Goal: Task Accomplishment & Management: Check status

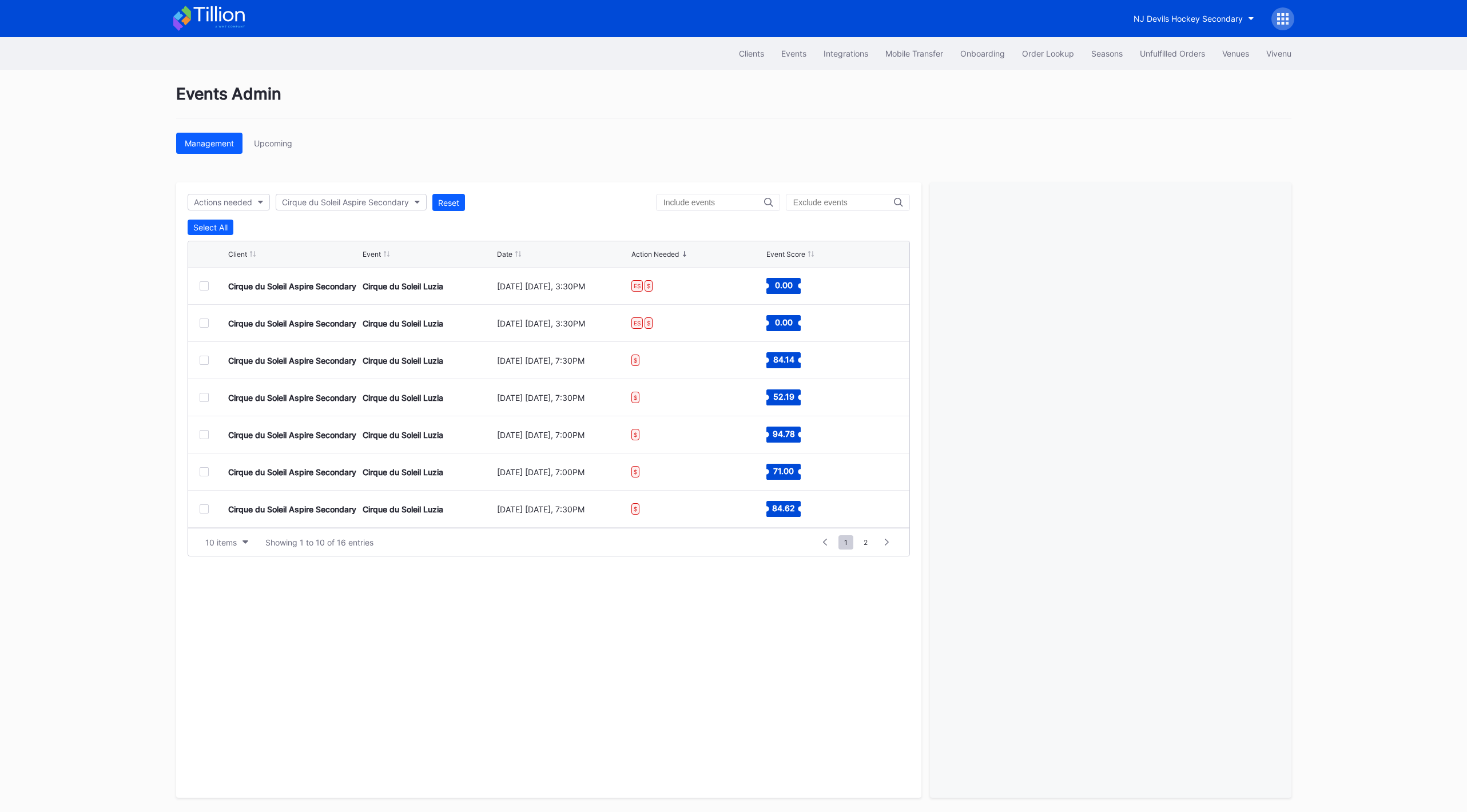
click at [1030, 381] on div at bounding box center [1111, 490] width 361 height 615
click at [375, 50] on div "Clients Events Integrations Mobile Transfer Onboarding Order Lookup Seasons Unf…" at bounding box center [734, 53] width 1144 height 33
click at [750, 55] on div "Clients" at bounding box center [751, 53] width 25 height 10
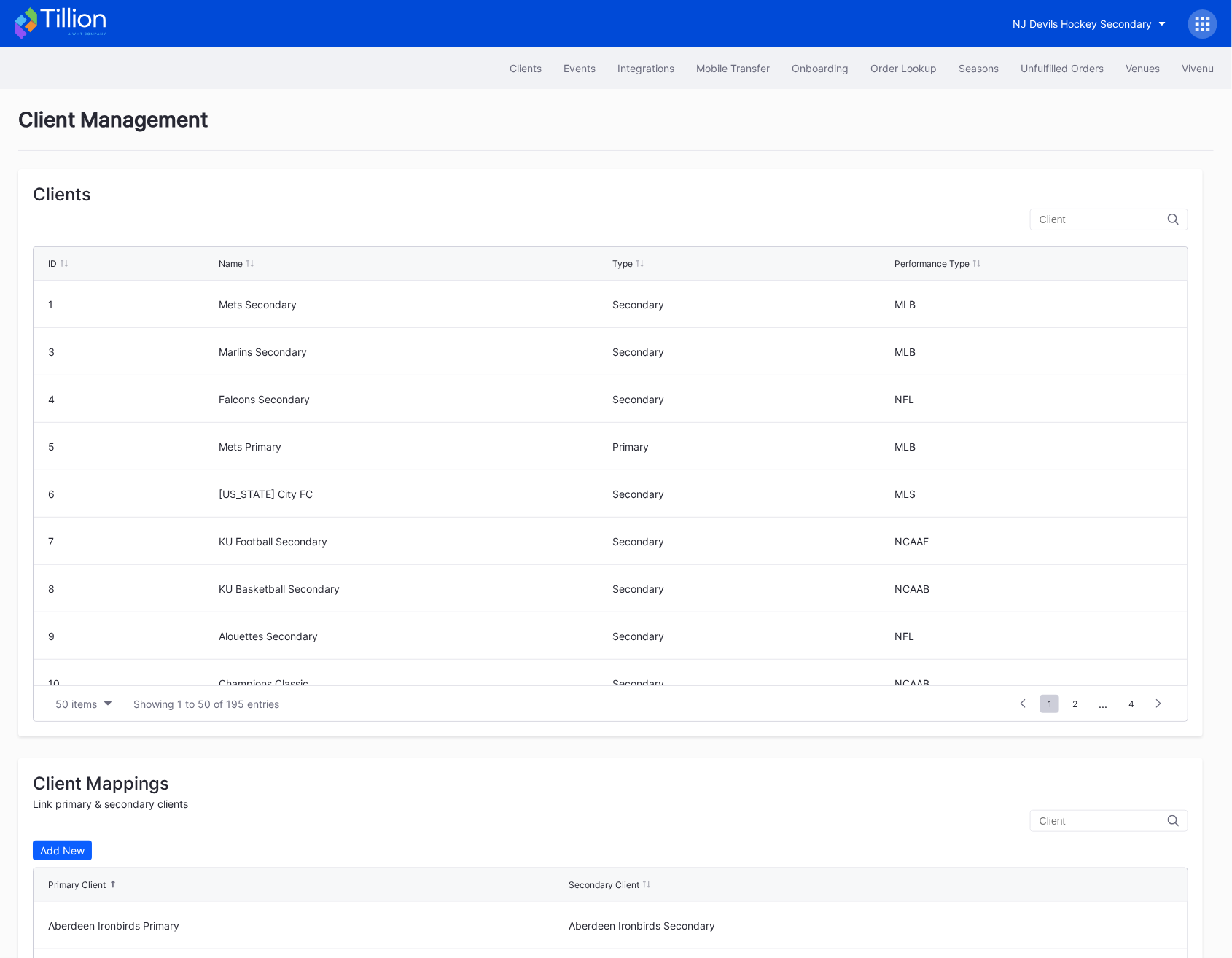
click at [1118, 219] on input "text" at bounding box center [1103, 219] width 128 height 12
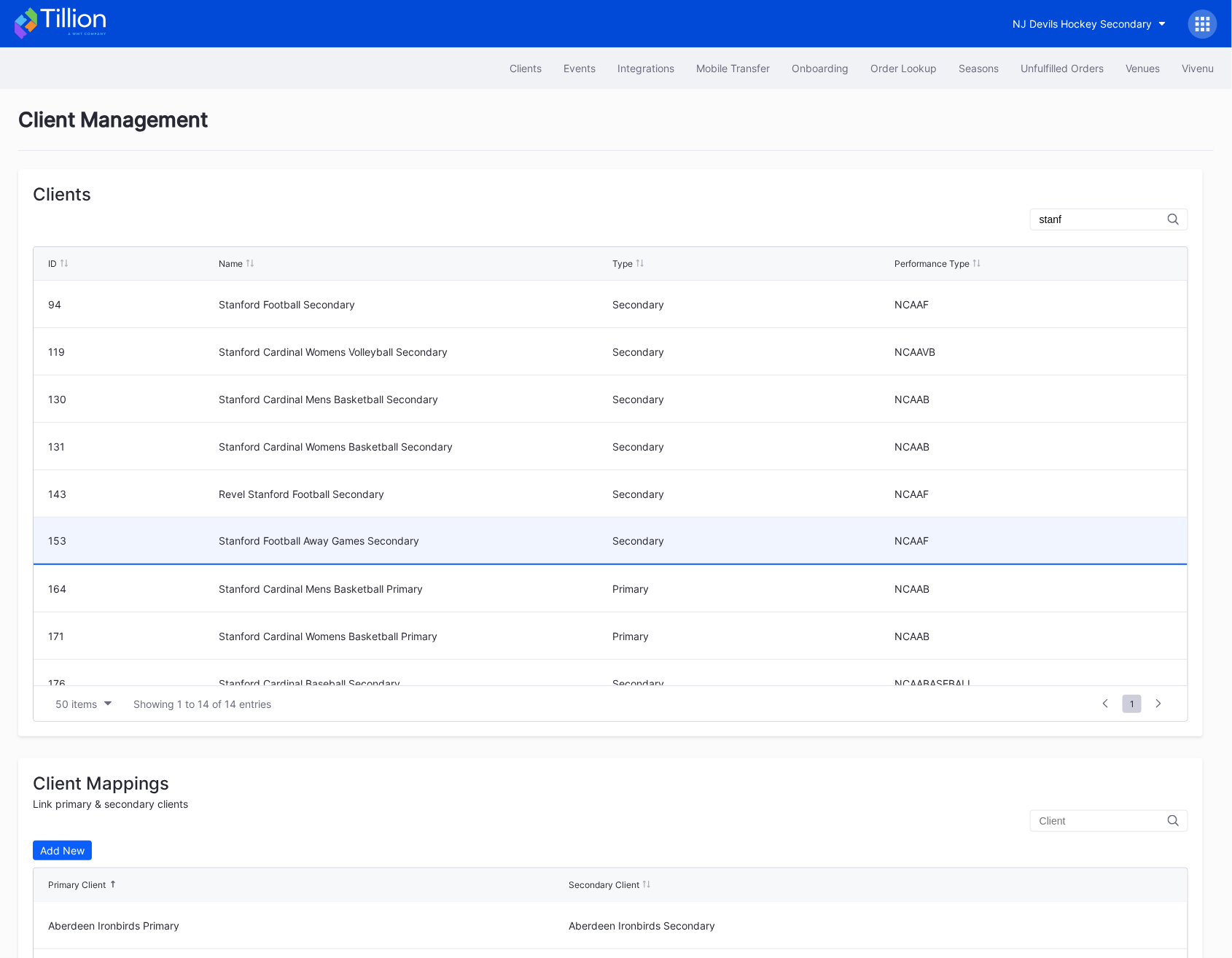
type input "stanf"
click at [338, 549] on div "Stanford Football Away Games Secondary" at bounding box center [413, 540] width 390 height 46
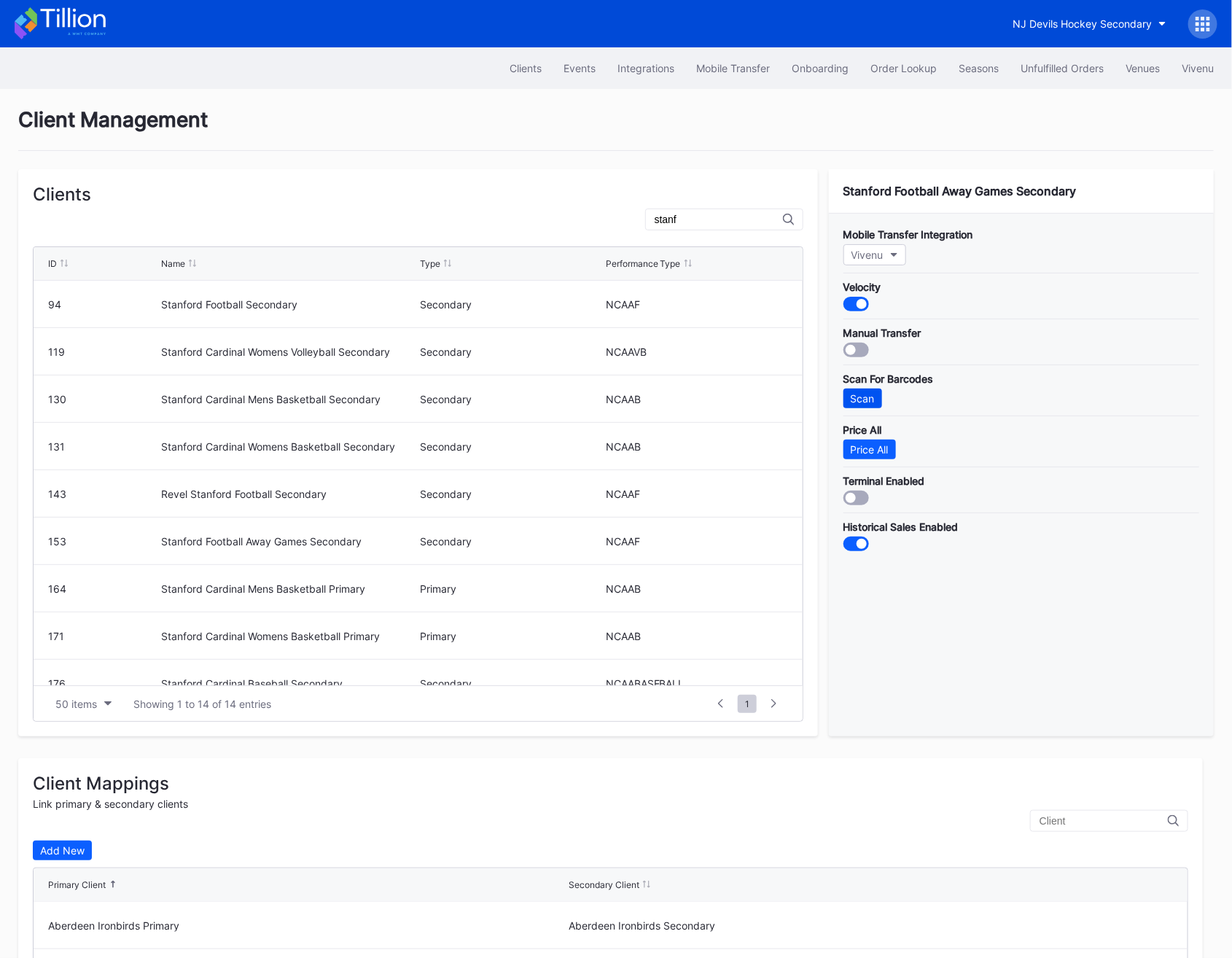
click at [860, 394] on div "Scan" at bounding box center [863, 399] width 24 height 13
click at [867, 403] on div "Scan" at bounding box center [863, 399] width 24 height 13
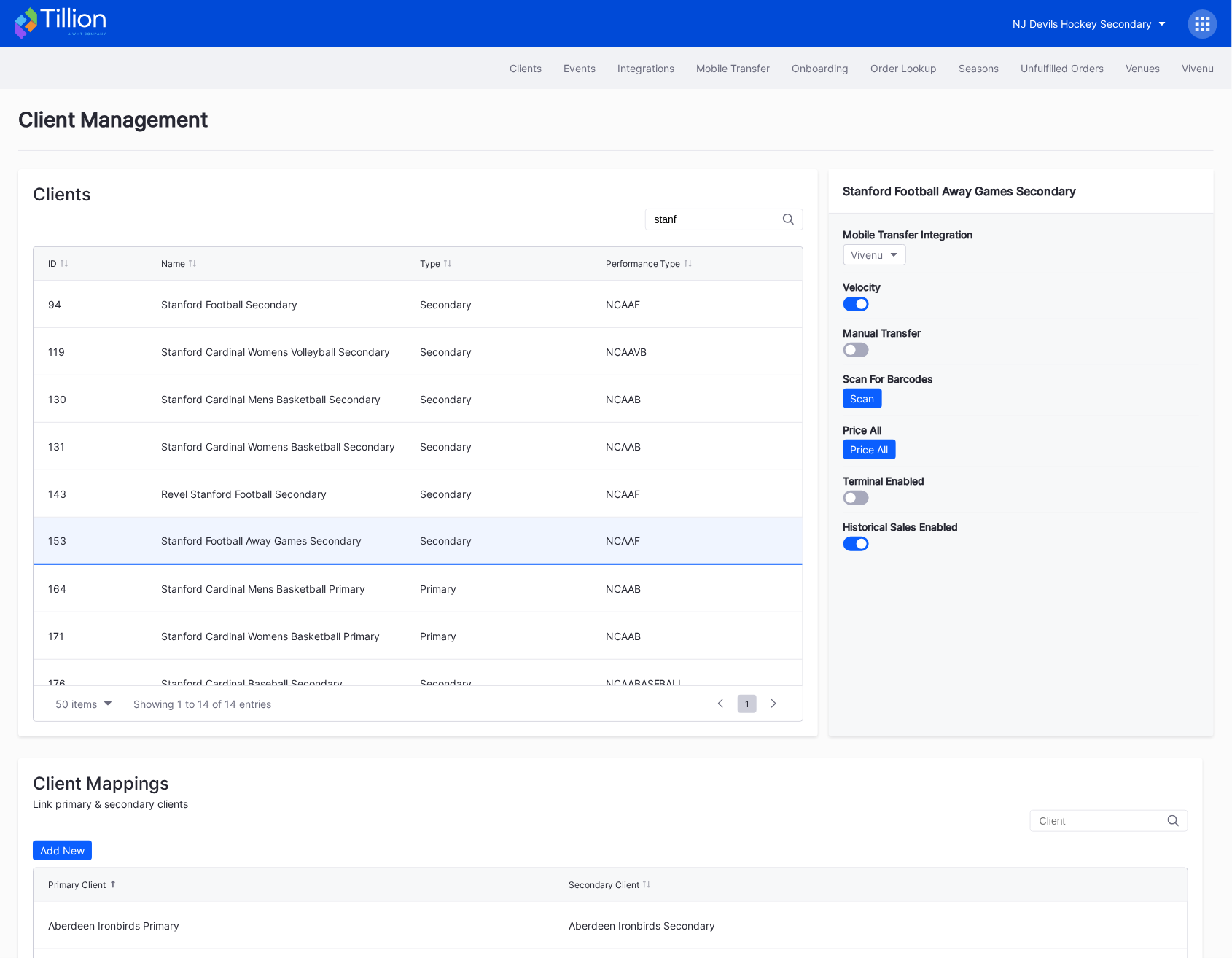
click at [284, 551] on div "Stanford Football Away Games Secondary" at bounding box center [289, 540] width 255 height 46
click at [675, 543] on div "NCAAF" at bounding box center [697, 541] width 182 height 13
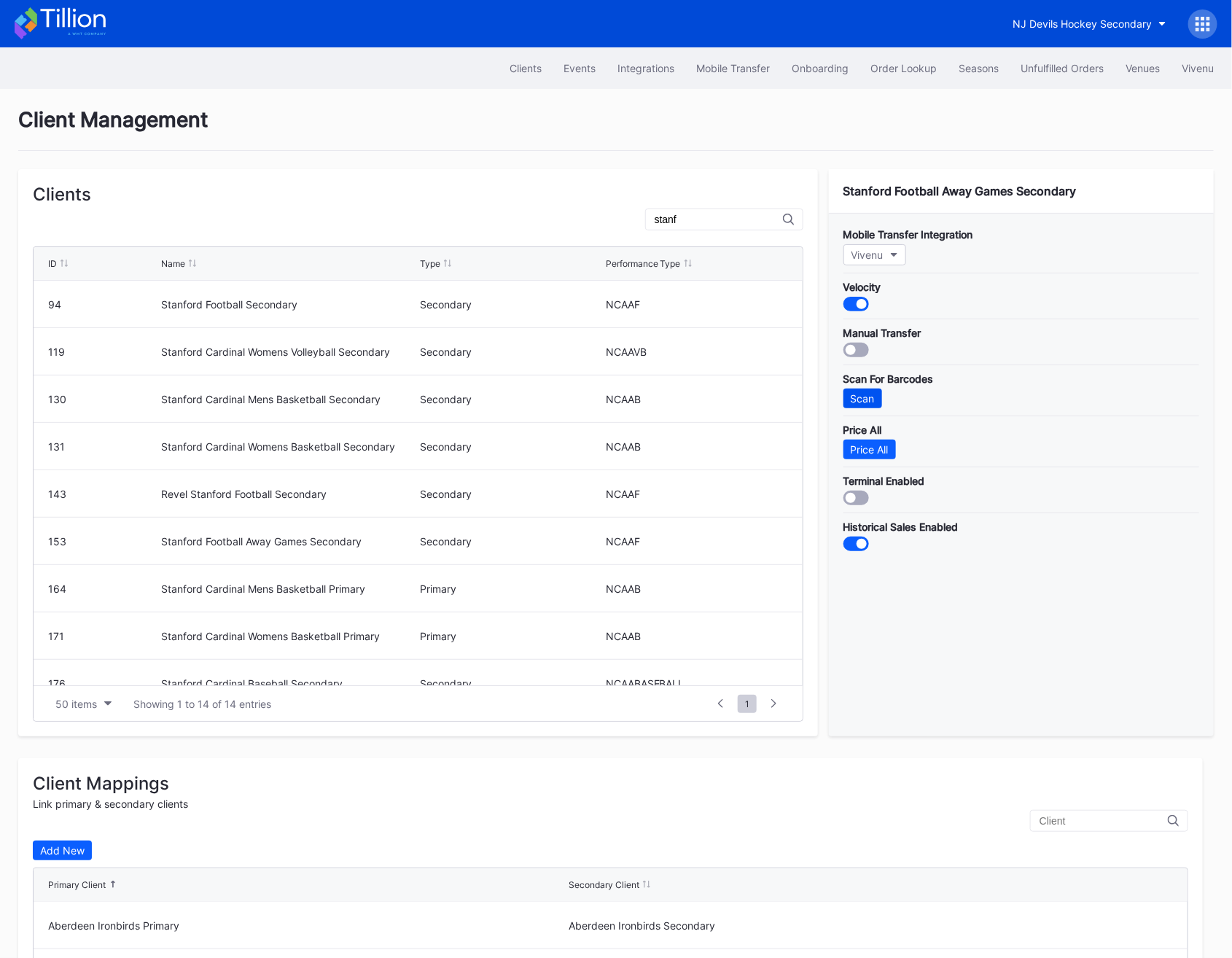
click at [871, 400] on div "Scan" at bounding box center [863, 399] width 24 height 13
click at [871, 454] on div "Price All" at bounding box center [870, 449] width 38 height 13
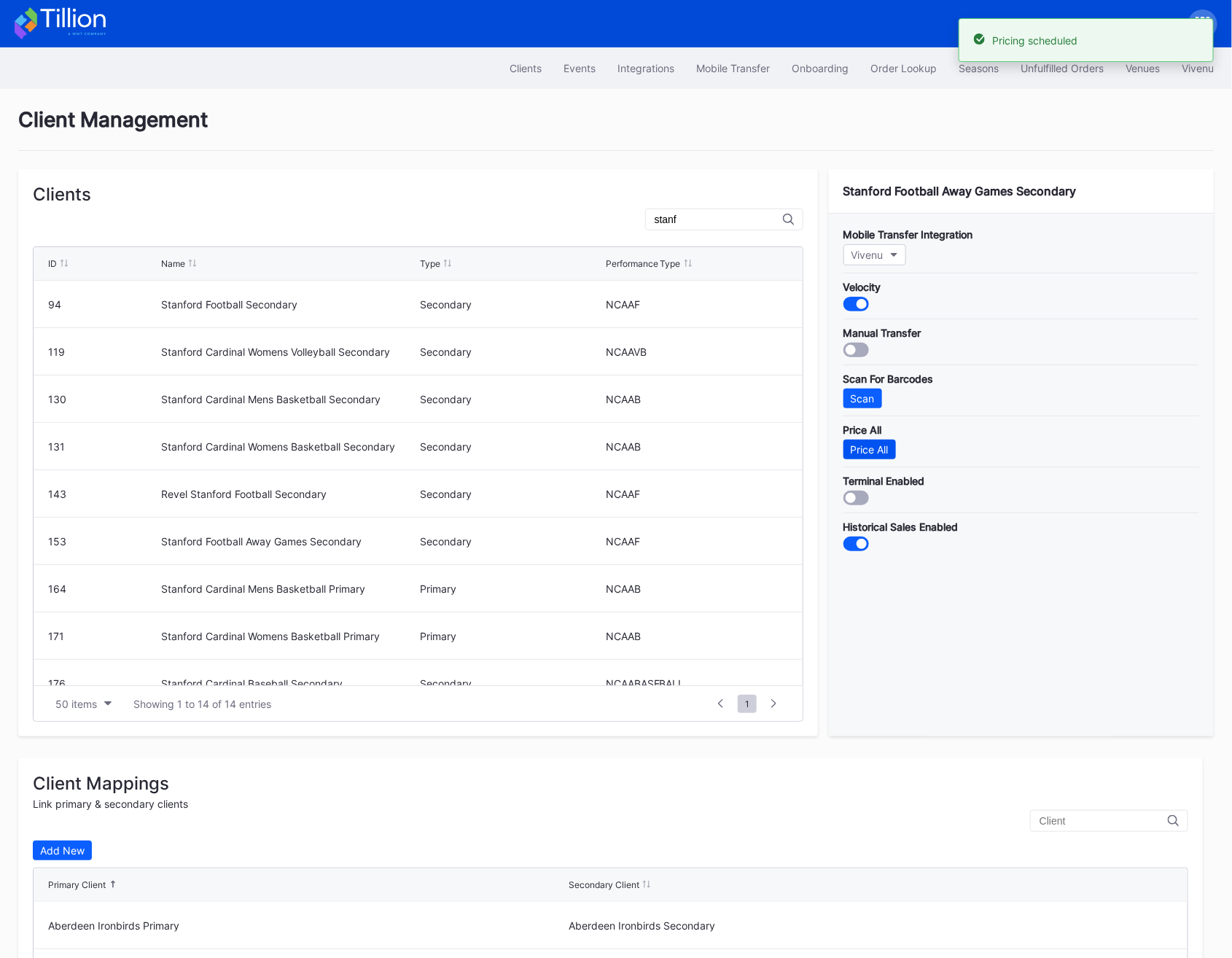
click at [871, 454] on div "Price All" at bounding box center [870, 449] width 38 height 13
click at [856, 394] on div "Scan" at bounding box center [863, 399] width 24 height 13
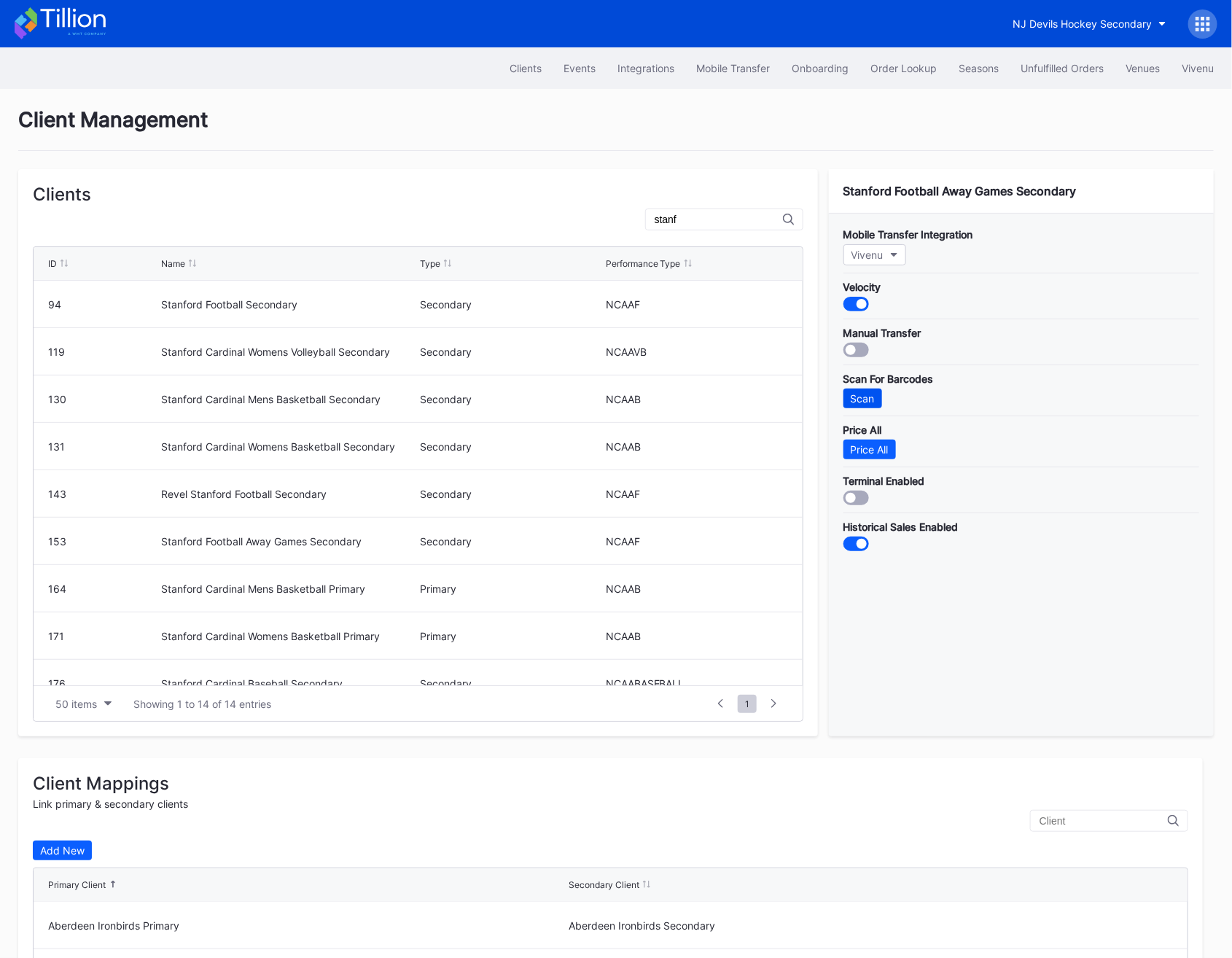
click at [856, 399] on div "Scan" at bounding box center [863, 399] width 24 height 13
click at [865, 400] on div "Scan" at bounding box center [863, 399] width 24 height 13
click at [886, 251] on button "Vivenu" at bounding box center [874, 255] width 62 height 21
click at [886, 366] on div "Paciolan" at bounding box center [874, 373] width 40 height 13
click at [882, 254] on div "Paciolan" at bounding box center [871, 255] width 40 height 13
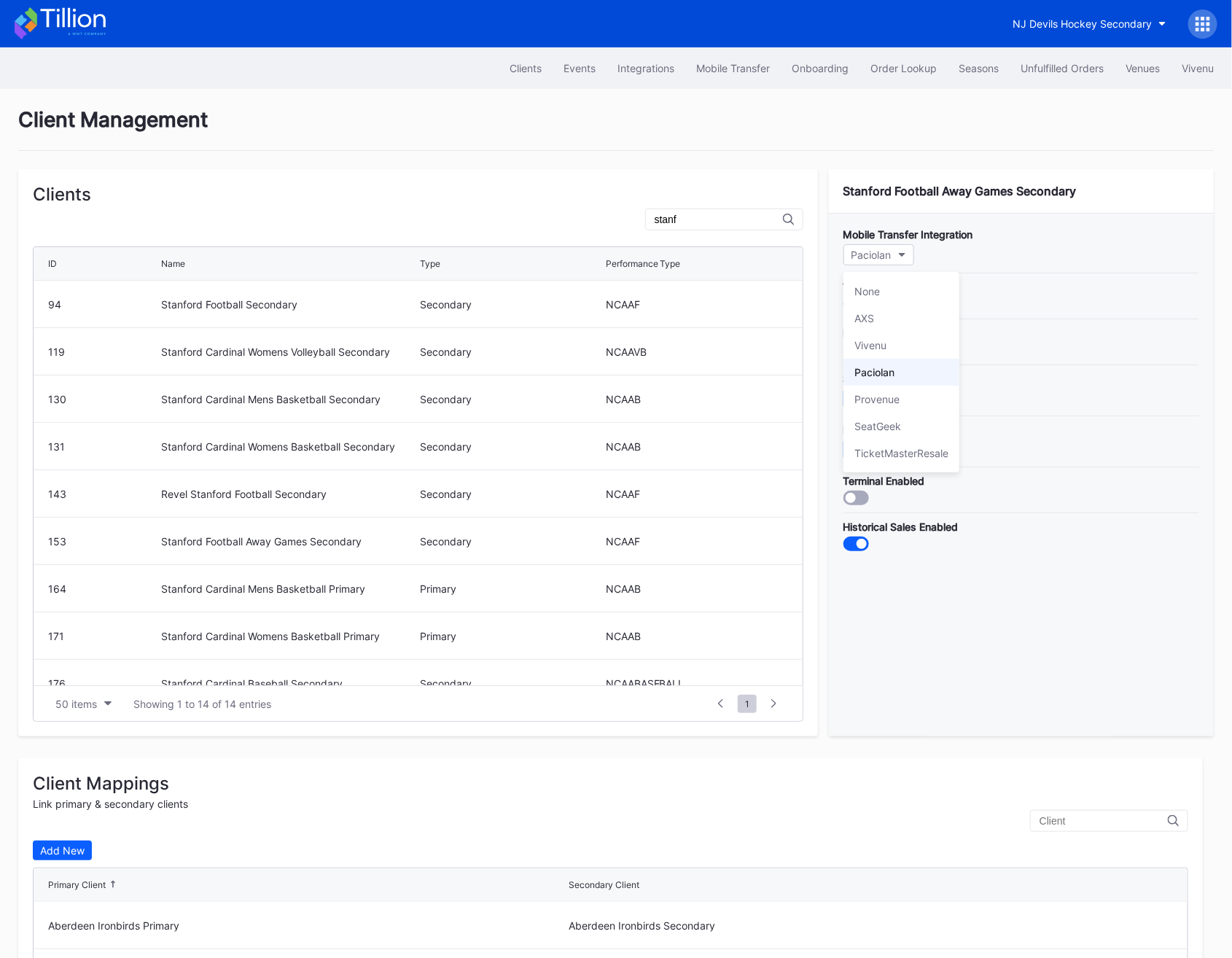
click at [898, 367] on div "Paciolan" at bounding box center [901, 372] width 116 height 27
click at [1092, 441] on div "Price All Price All" at bounding box center [1021, 437] width 356 height 44
click at [859, 396] on div "Scan" at bounding box center [863, 399] width 24 height 13
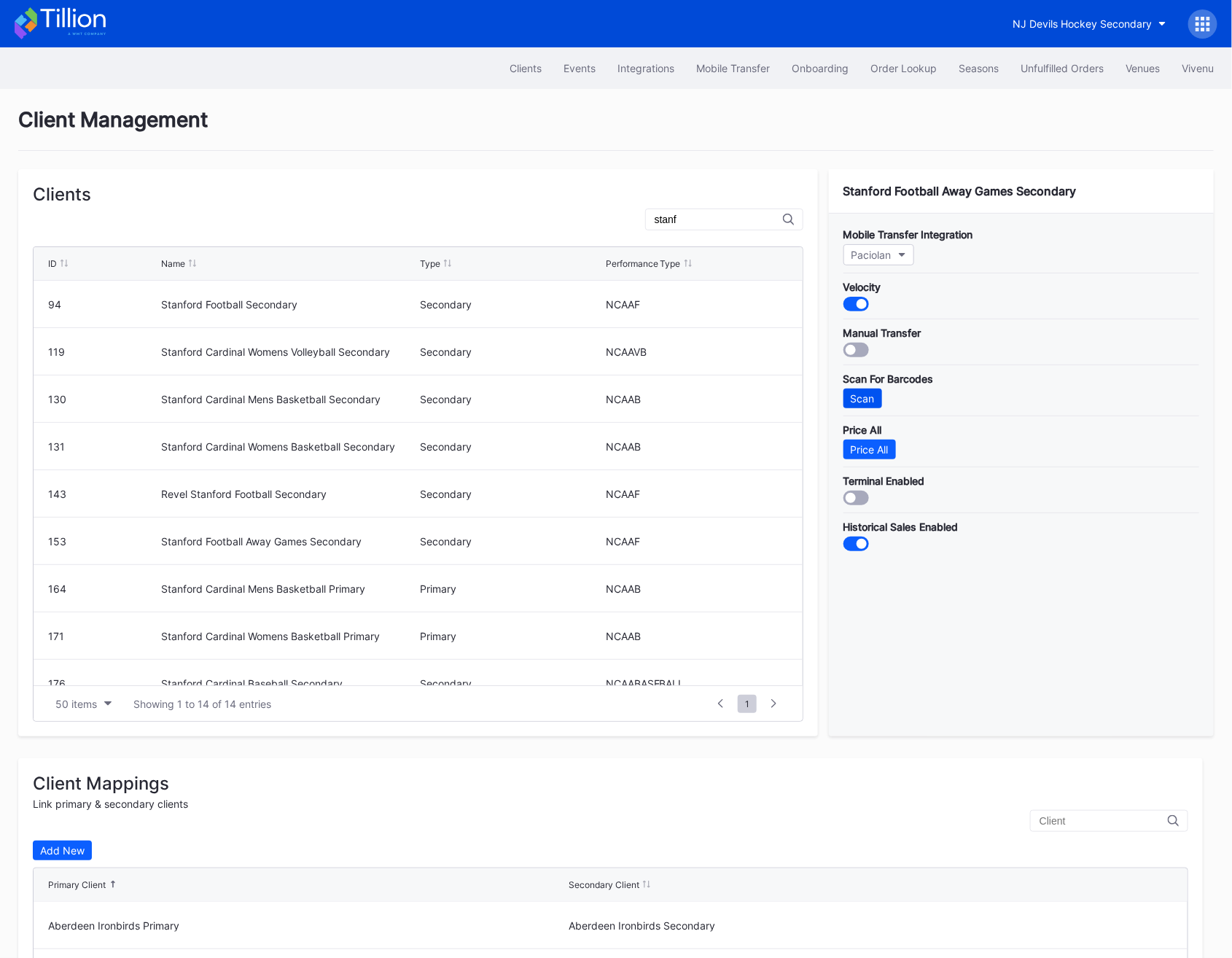
click at [875, 391] on button "Scan" at bounding box center [862, 398] width 39 height 20
click at [869, 395] on div "Scan" at bounding box center [863, 399] width 24 height 13
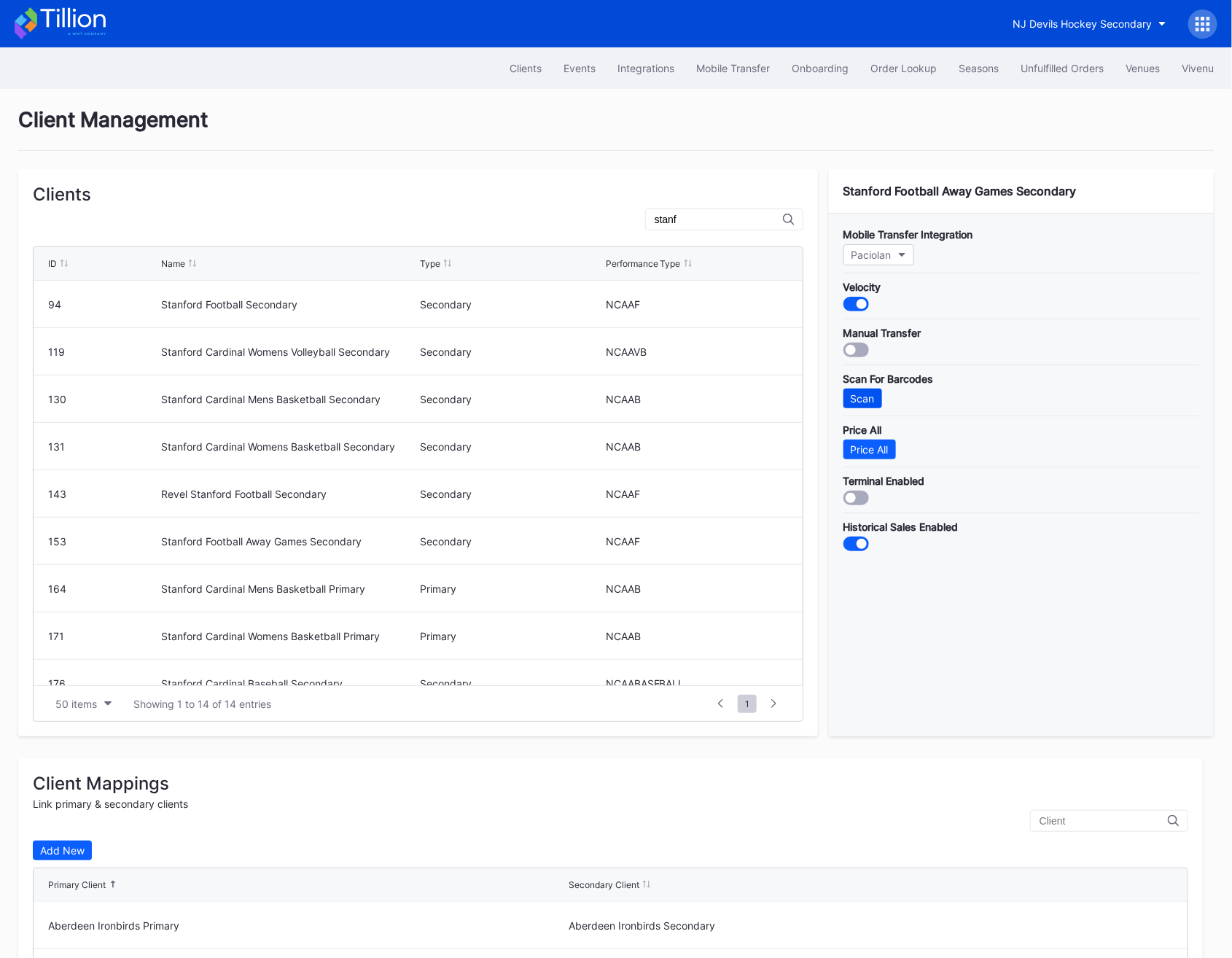
click at [869, 395] on div "Scan" at bounding box center [863, 399] width 24 height 13
click at [572, 62] on div "Events" at bounding box center [579, 68] width 32 height 13
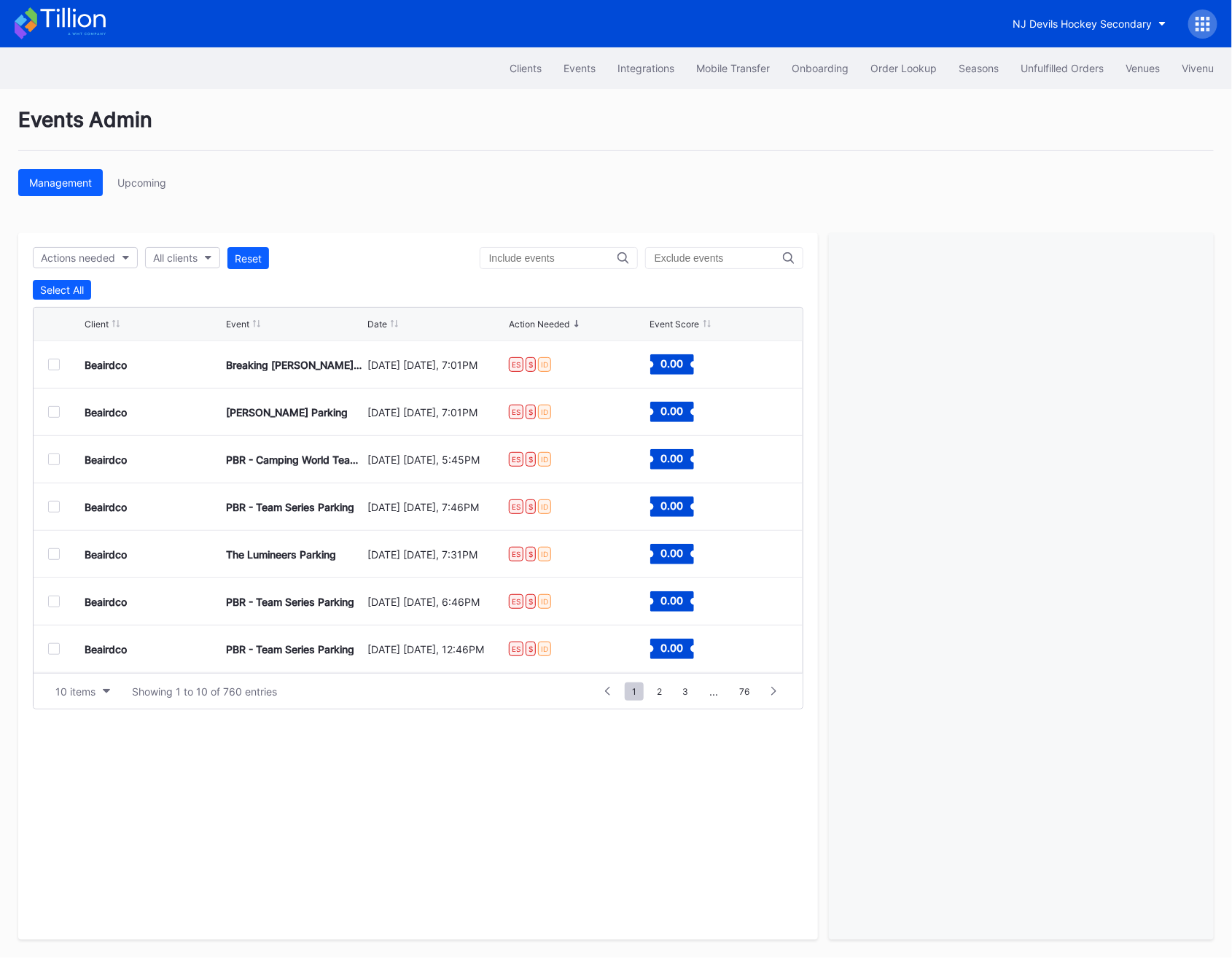
click at [559, 257] on input "text" at bounding box center [553, 258] width 128 height 12
click at [93, 254] on div "Actions needed" at bounding box center [78, 258] width 74 height 13
click at [186, 267] on button "All clients" at bounding box center [182, 257] width 75 height 21
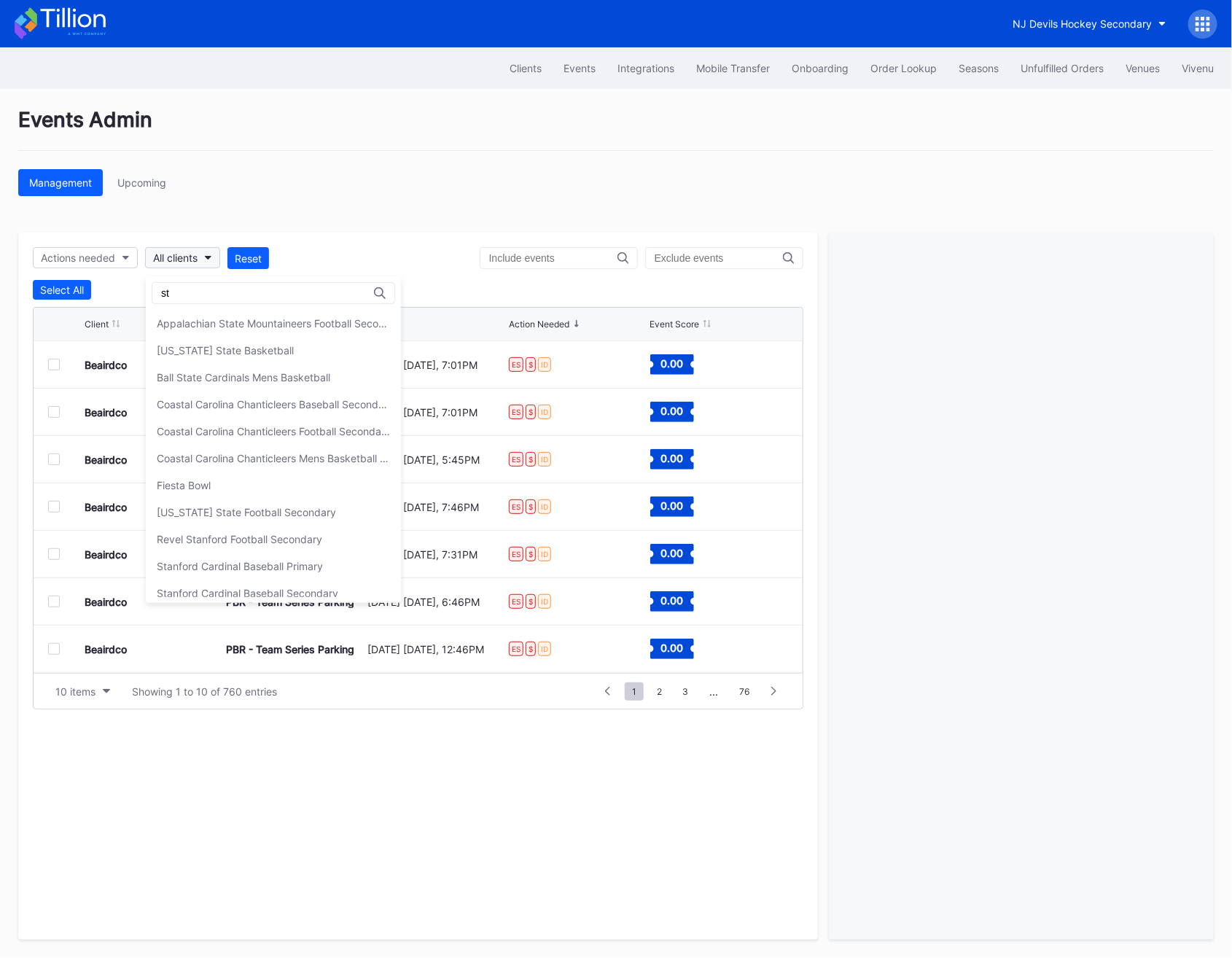
type input "s"
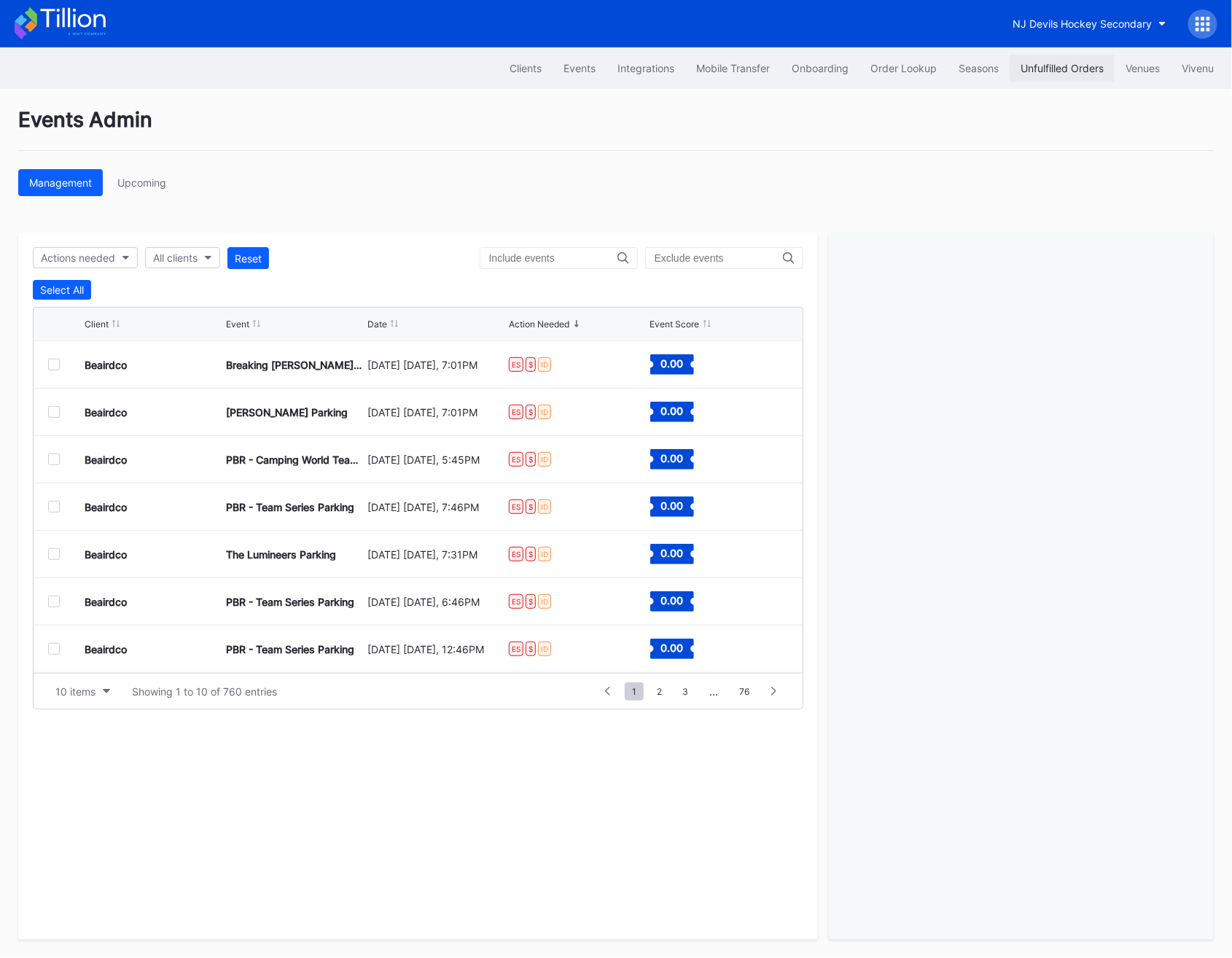
click at [1037, 70] on div "Unfulfilled Orders" at bounding box center [1061, 68] width 83 height 13
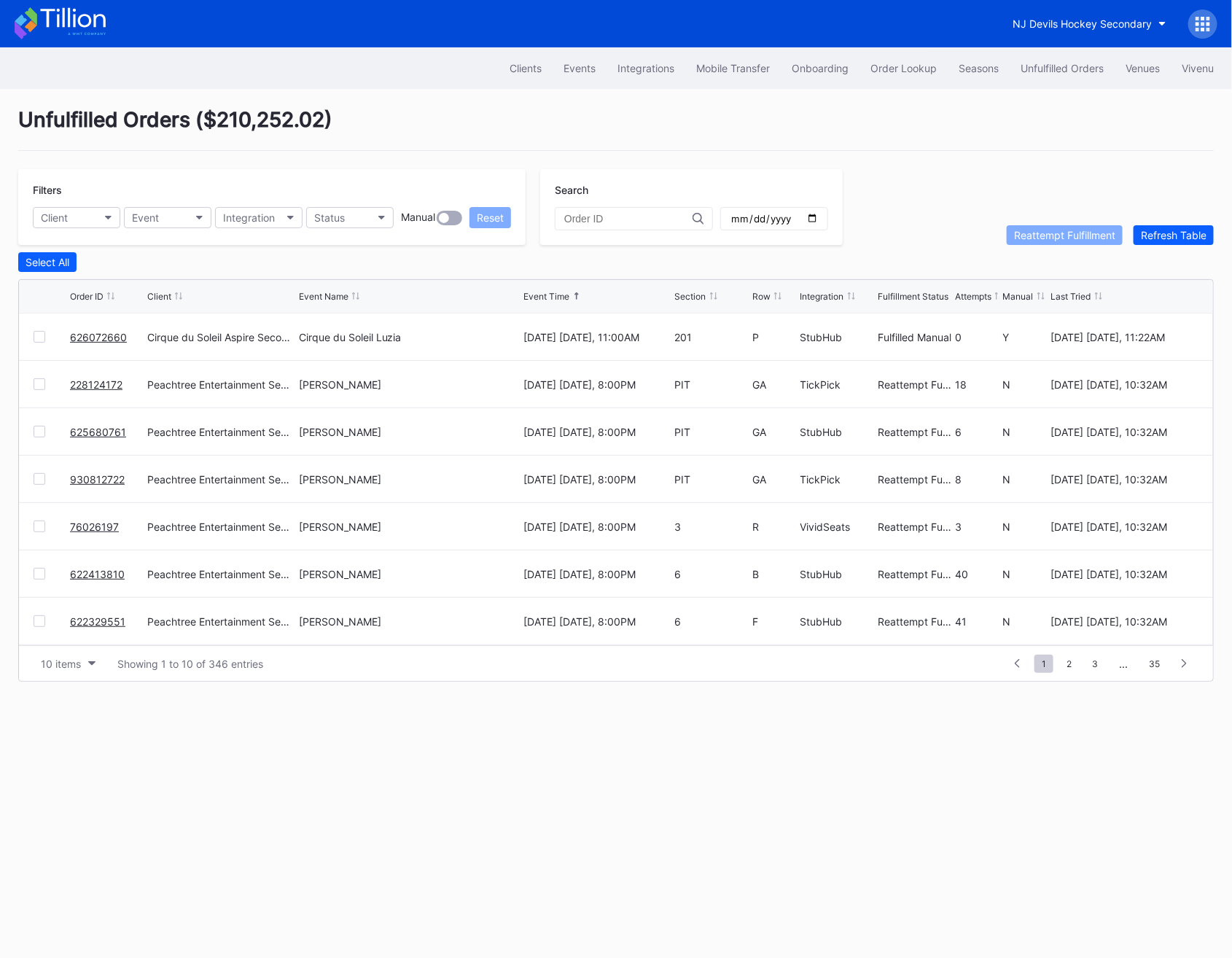
click at [1037, 70] on div "Unfulfilled Orders" at bounding box center [1061, 68] width 83 height 13
click at [866, 66] on button "Order Lookup" at bounding box center [904, 68] width 89 height 27
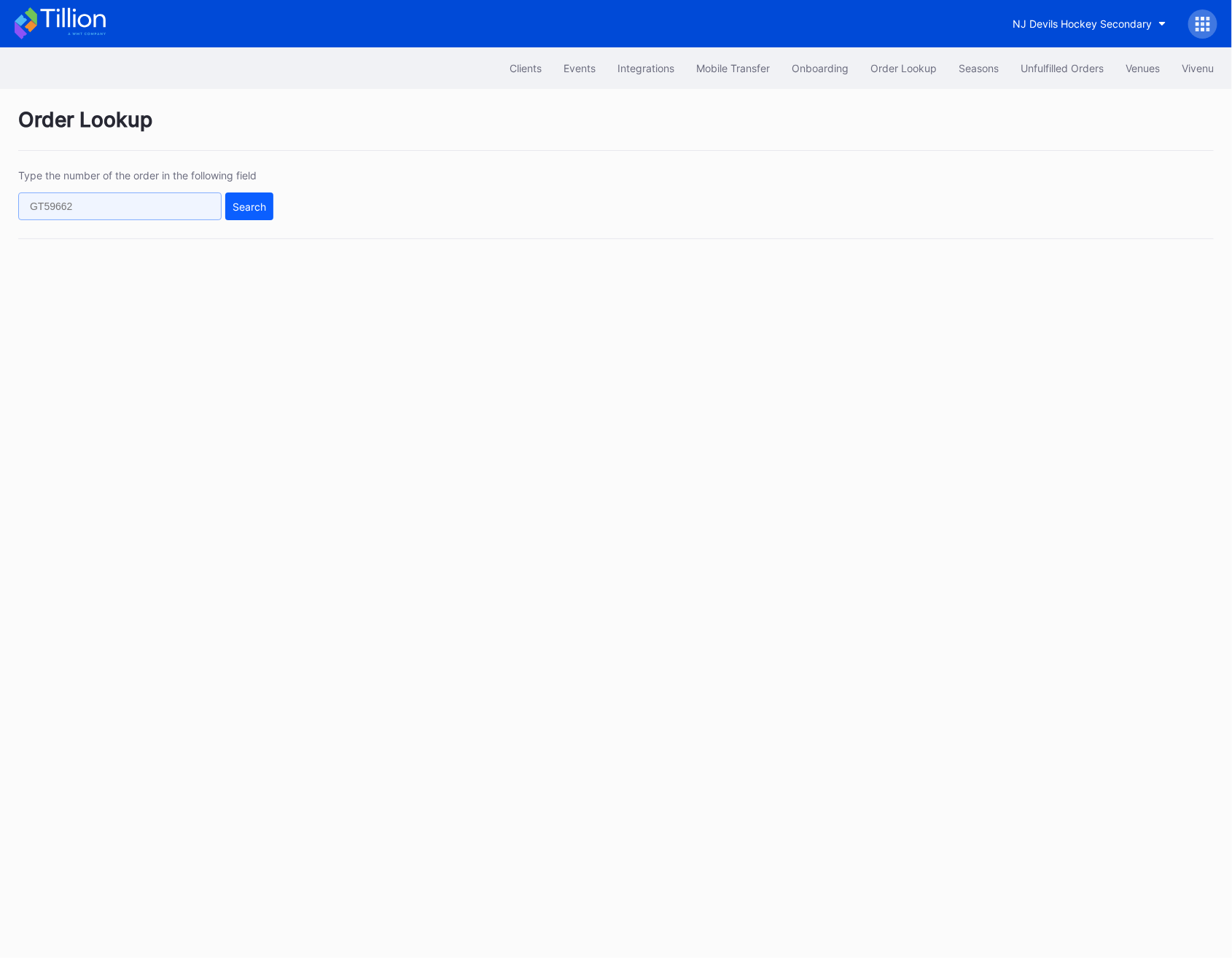
click at [83, 201] on input "text" at bounding box center [119, 206] width 203 height 28
paste input "50903403"
type input "50903403"
click at [251, 208] on div "Search" at bounding box center [249, 206] width 33 height 13
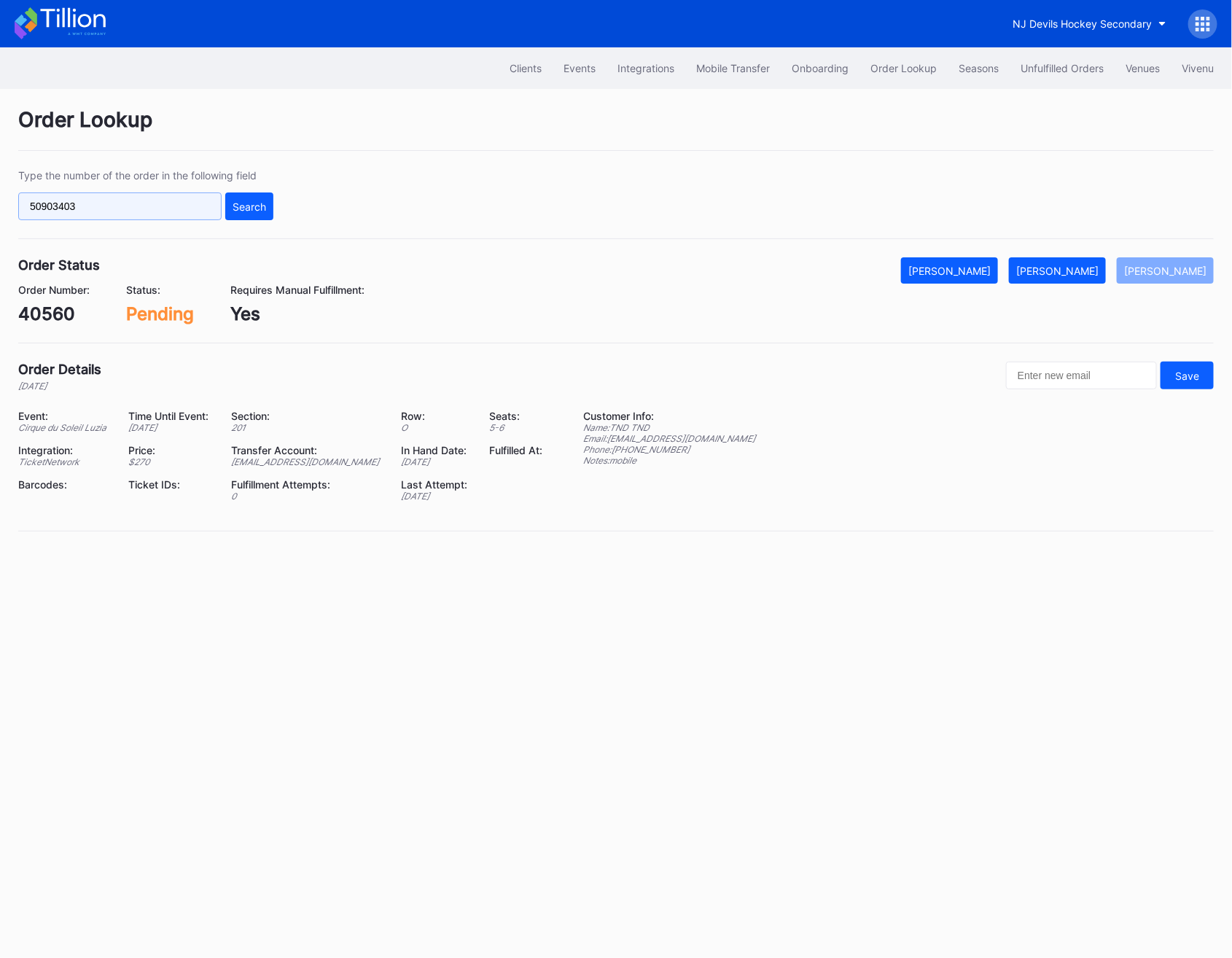
click at [65, 207] on input "50903403" at bounding box center [119, 206] width 203 height 28
